Goal: Communication & Community: Answer question/provide support

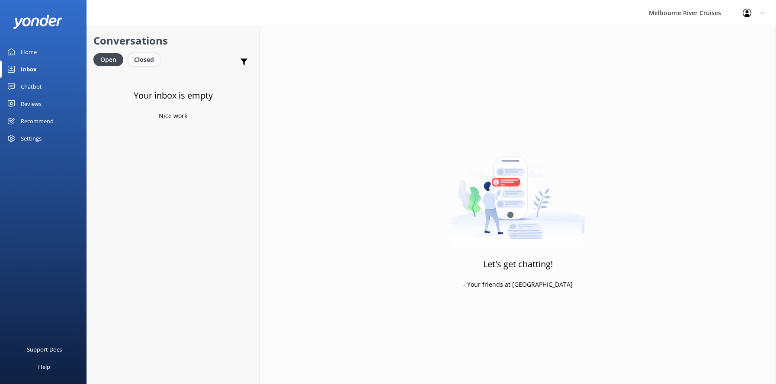
click at [141, 60] on div "Closed" at bounding box center [144, 59] width 33 height 13
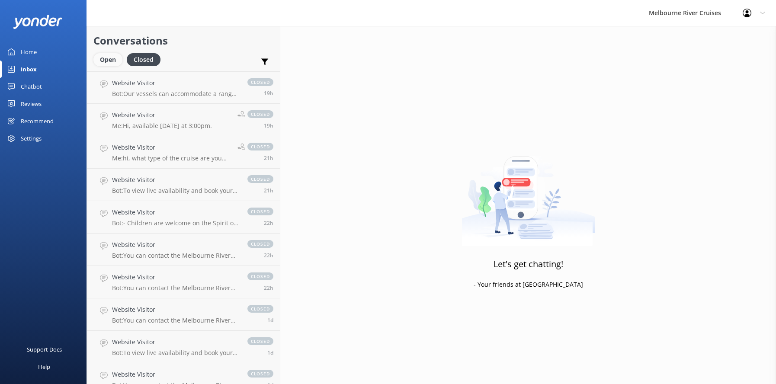
click at [104, 58] on div "Open" at bounding box center [107, 59] width 29 height 13
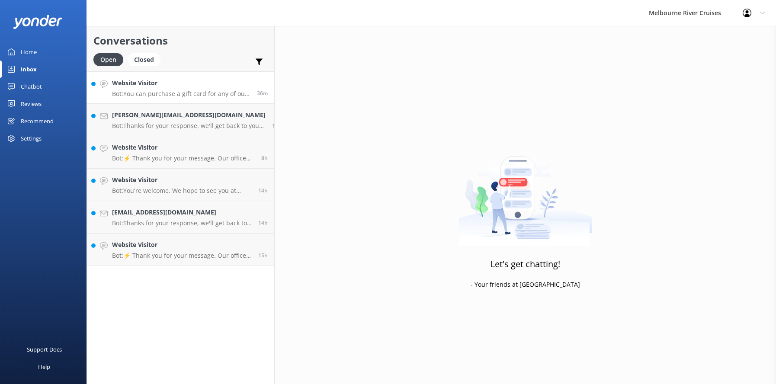
click at [156, 91] on p "Bot: You can purchase a gift card for any of our cruises by visiting [URL][DOMA…" at bounding box center [181, 94] width 138 height 8
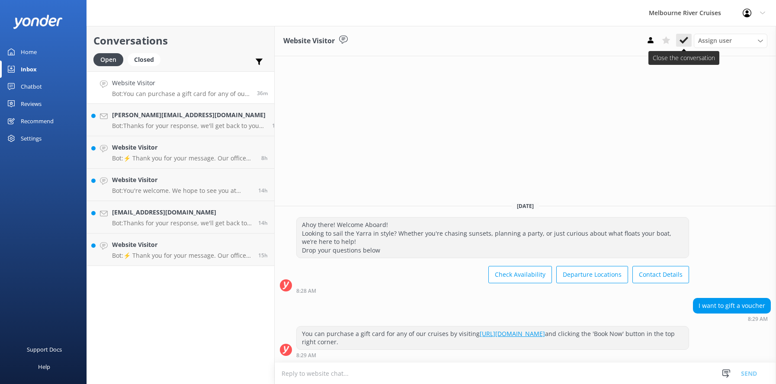
click at [683, 40] on icon at bounding box center [684, 40] width 9 height 9
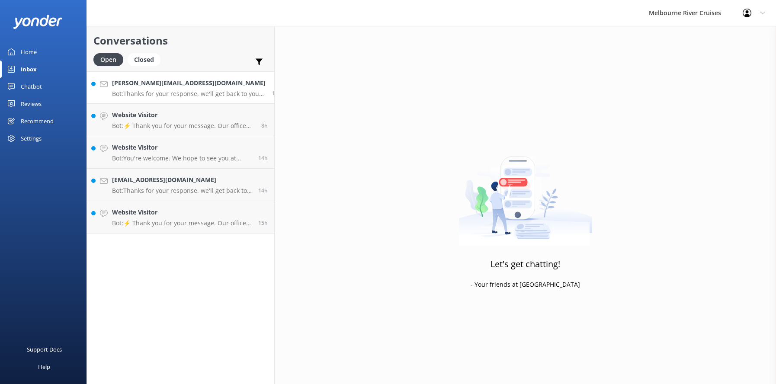
click at [166, 90] on p "Bot: Thanks for your response, we'll get back to you as soon as we can during o…" at bounding box center [189, 94] width 154 height 8
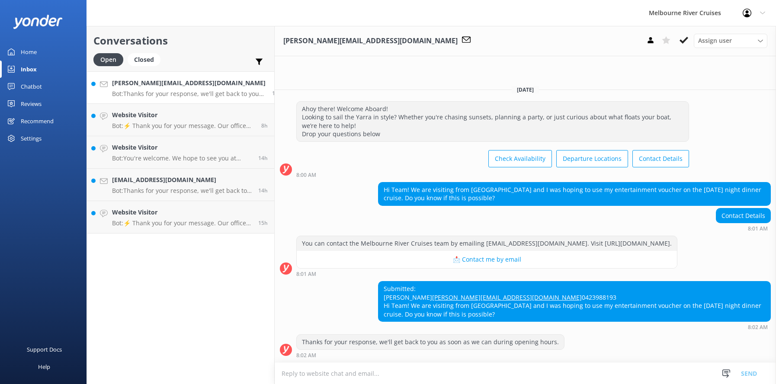
scroll to position [12, 0]
click at [151, 124] on p "Bot: ⚡ Thank you for your message. Our office hours are Mon - Fri 9.30am - 5pm.…" at bounding box center [181, 126] width 139 height 8
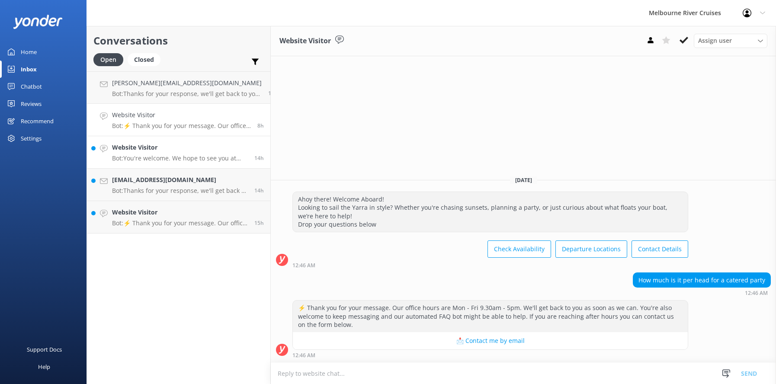
click at [146, 149] on h4 "Website Visitor" at bounding box center [180, 148] width 136 height 10
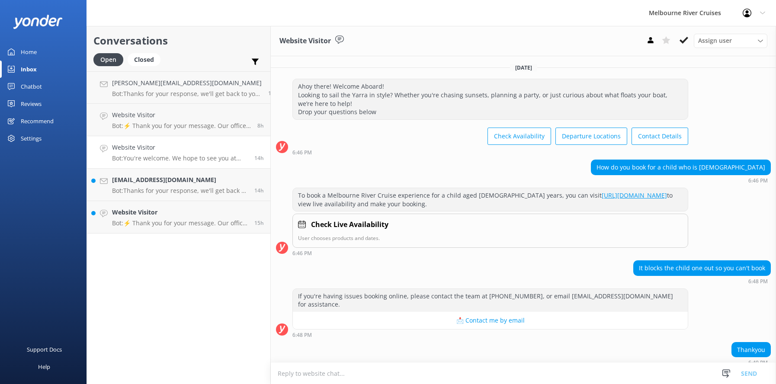
scroll to position [27, 0]
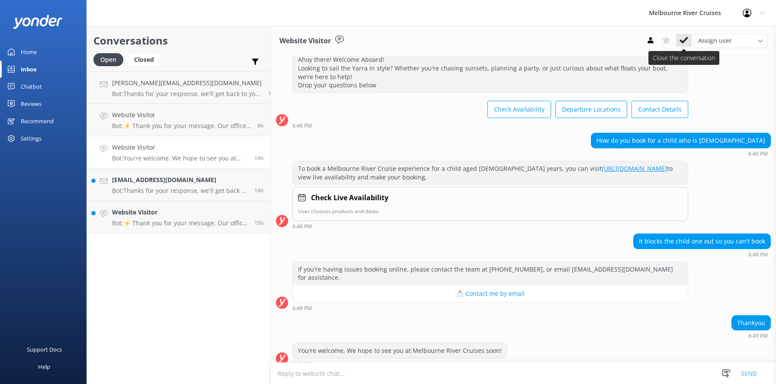
click at [683, 41] on icon at bounding box center [684, 40] width 9 height 9
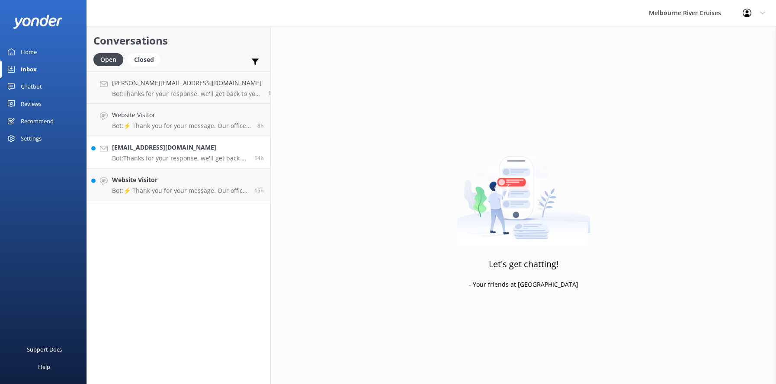
click at [149, 151] on h4 "[EMAIL_ADDRESS][DOMAIN_NAME]" at bounding box center [180, 148] width 136 height 10
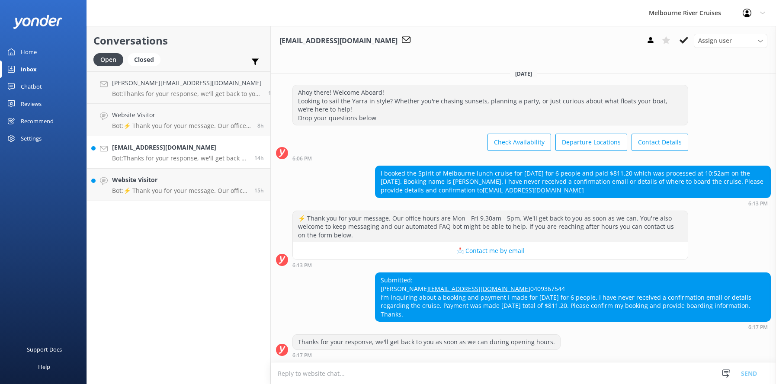
scroll to position [11, 0]
click at [152, 185] on div "Website Visitor Bot: ⚡ Thank you for your message. Our office hours are Mon - F…" at bounding box center [180, 184] width 136 height 19
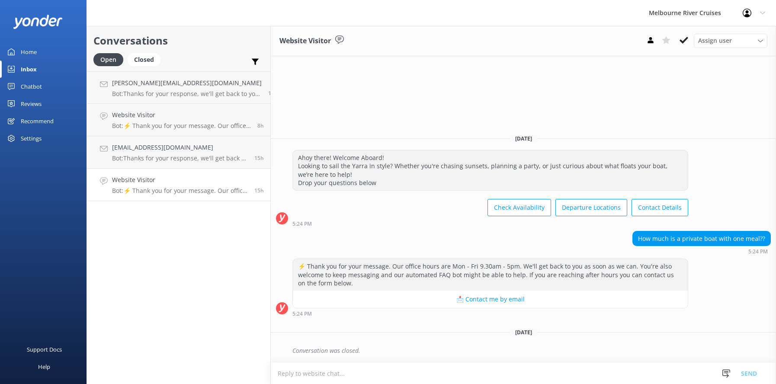
drag, startPoint x: 29, startPoint y: 52, endPoint x: 29, endPoint y: 64, distance: 12.1
click at [29, 52] on div "Home" at bounding box center [29, 51] width 16 height 17
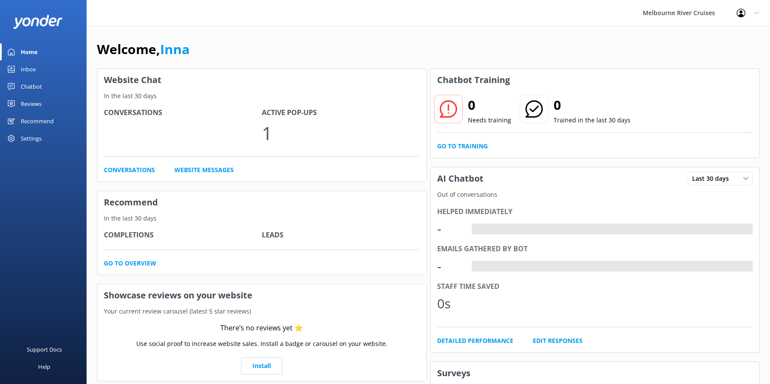
click at [27, 68] on div "Inbox" at bounding box center [28, 69] width 15 height 17
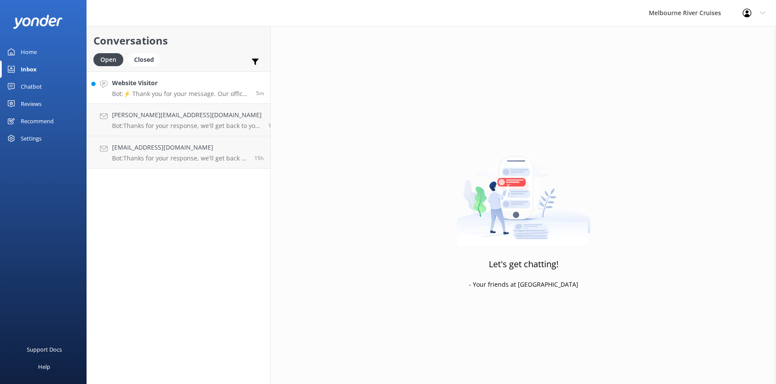
click at [155, 90] on div "Website Visitor Bot: ⚡ Thank you for your message. Our office hours are Mon - F…" at bounding box center [181, 87] width 138 height 19
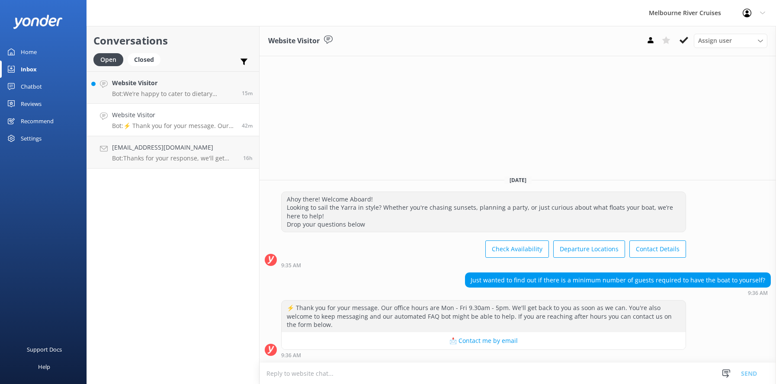
click at [150, 119] on h4 "Website Visitor" at bounding box center [173, 115] width 123 height 10
click at [149, 96] on p "Bot: We’re happy to cater to dietary requirements with advance notice, includin…" at bounding box center [173, 94] width 123 height 8
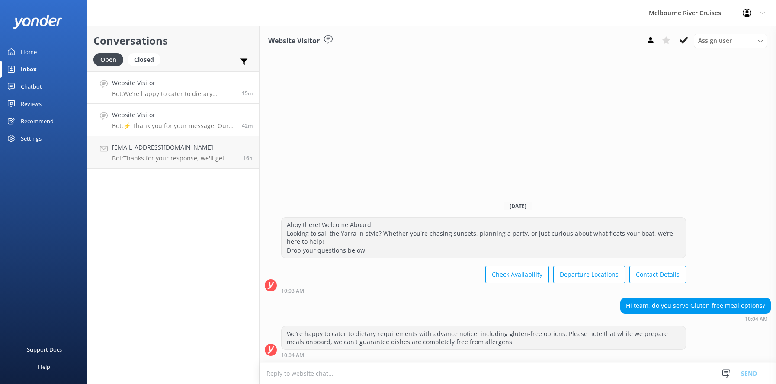
click at [150, 120] on div "Website Visitor Bot: ⚡ Thank you for your message. Our office hours are Mon - F…" at bounding box center [173, 119] width 123 height 19
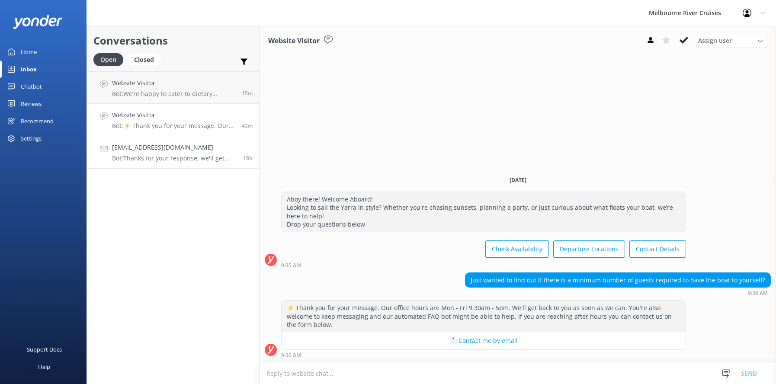
click at [156, 153] on div "[EMAIL_ADDRESS][DOMAIN_NAME] Bot: Thanks for your response, we'll get back to y…" at bounding box center [174, 152] width 125 height 19
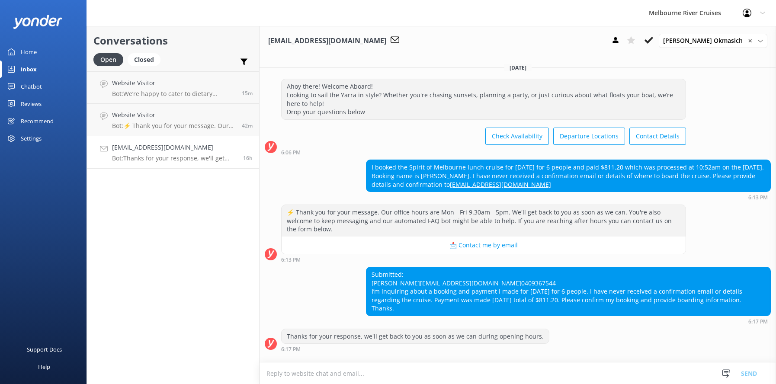
scroll to position [53, 0]
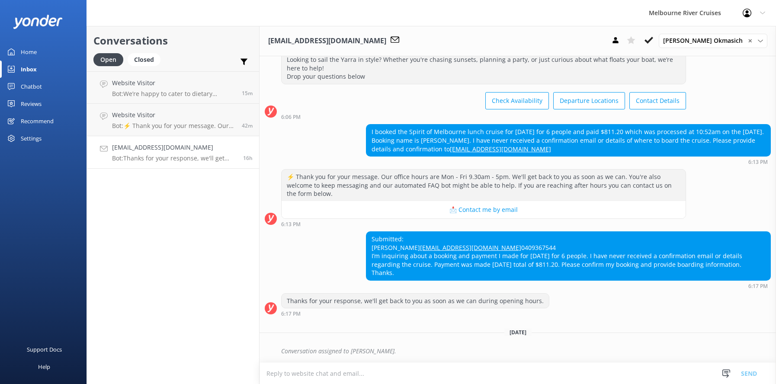
click at [29, 69] on div "Inbox" at bounding box center [29, 69] width 16 height 17
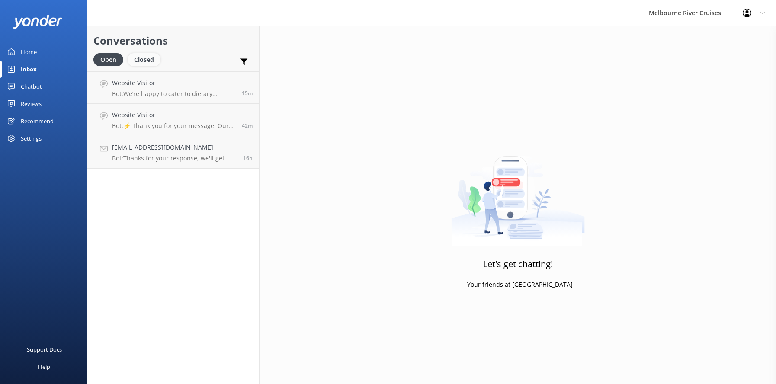
click at [140, 58] on div "Closed" at bounding box center [144, 59] width 33 height 13
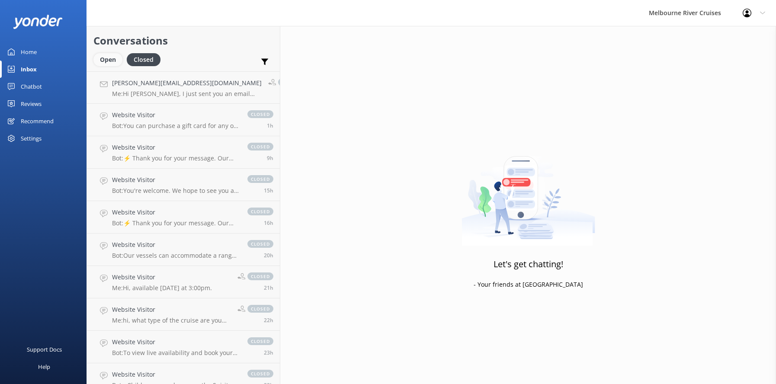
click at [103, 59] on div "Open" at bounding box center [107, 59] width 29 height 13
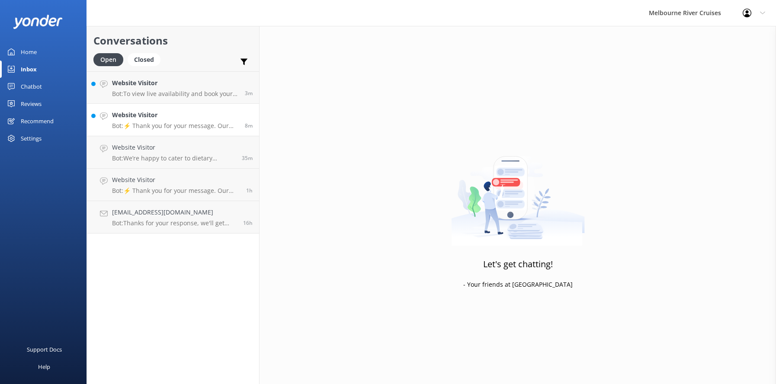
click at [143, 113] on h4 "Website Visitor" at bounding box center [175, 115] width 126 height 10
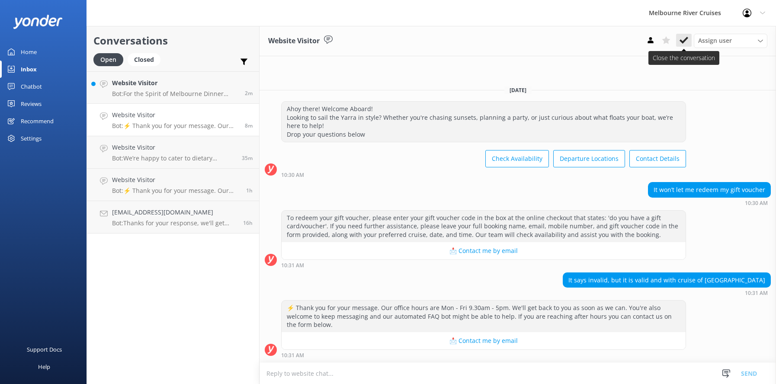
click at [681, 42] on use at bounding box center [684, 40] width 9 height 7
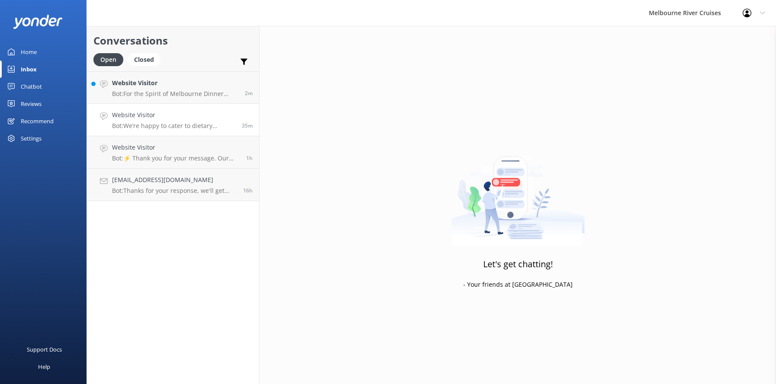
click at [148, 119] on h4 "Website Visitor" at bounding box center [173, 115] width 123 height 10
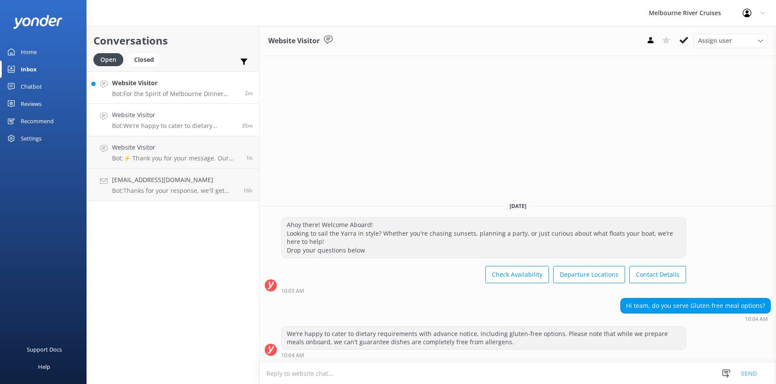
click at [139, 89] on div "Website Visitor Bot: For the Spirit of Melbourne Dinner Cruise, check-in opens …" at bounding box center [175, 87] width 126 height 19
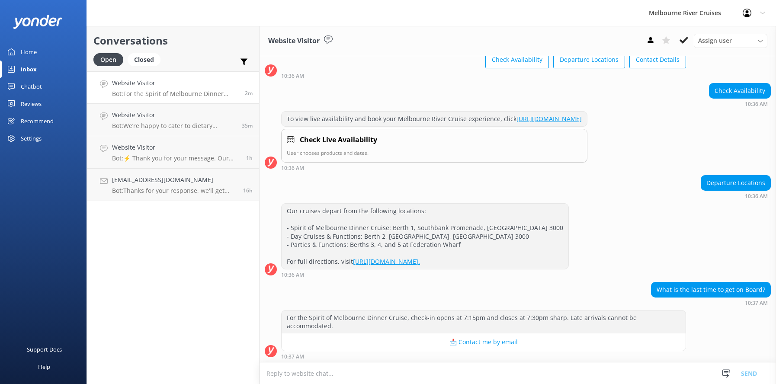
scroll to position [78, 0]
